Goal: Find contact information: Find contact information

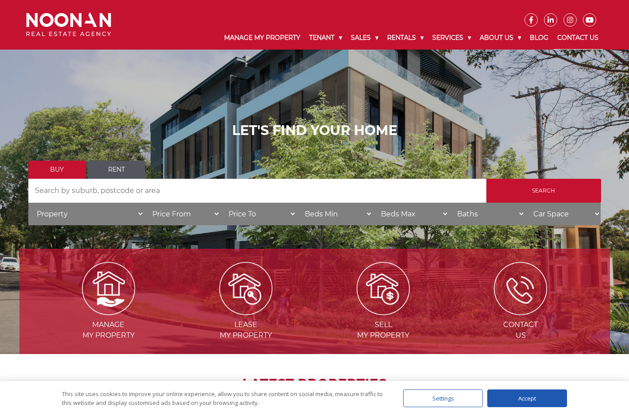
click at [585, 39] on link "Contact Us" at bounding box center [578, 38] width 50 height 23
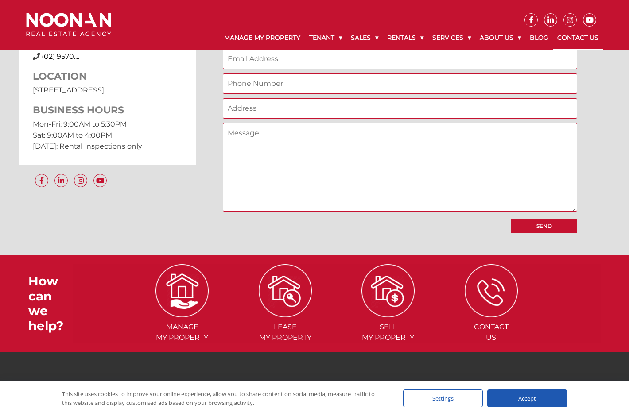
scroll to position [812, 0]
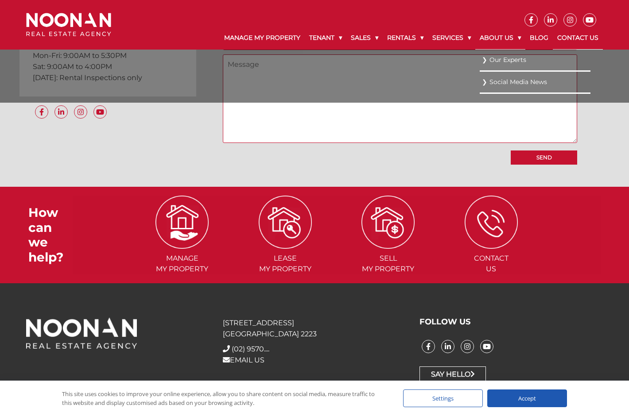
click at [506, 39] on link "About Us" at bounding box center [500, 38] width 50 height 23
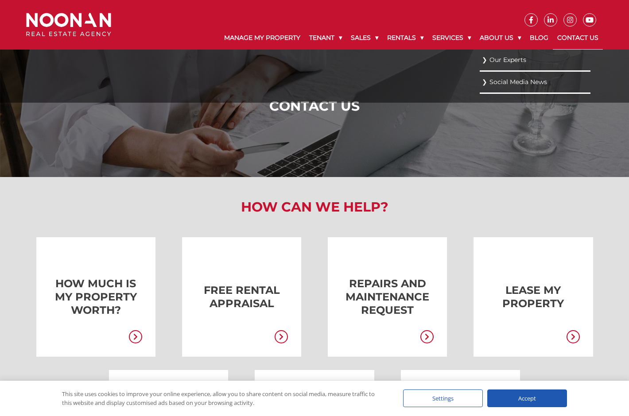
click at [509, 59] on link "Our Experts" at bounding box center [535, 60] width 106 height 12
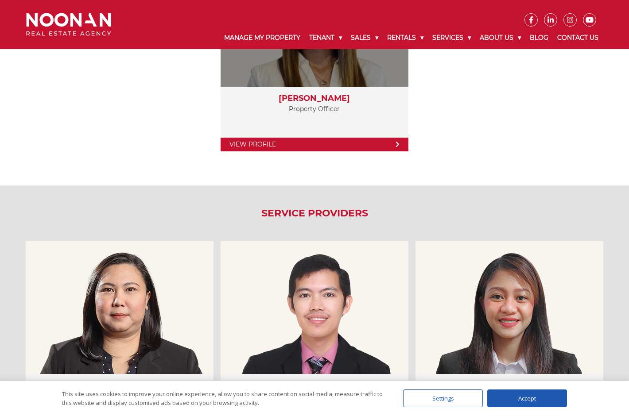
scroll to position [1860, 0]
